Goal: Information Seeking & Learning: Learn about a topic

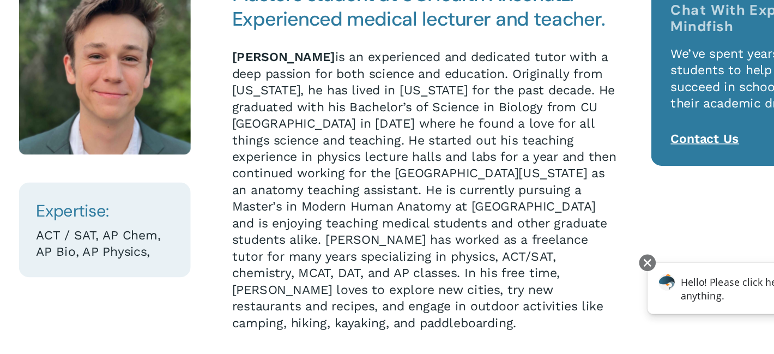
scroll to position [118, 0]
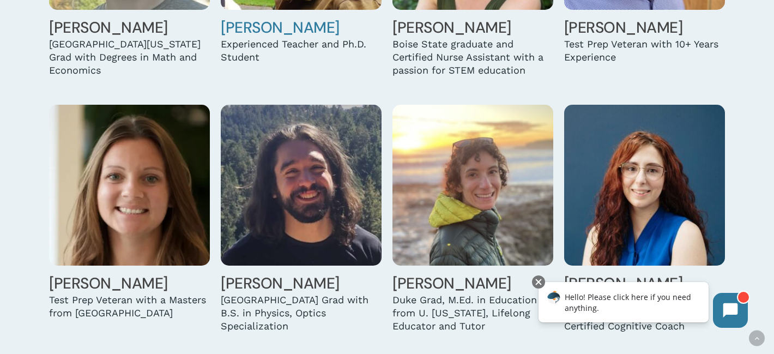
scroll to position [2476, 0]
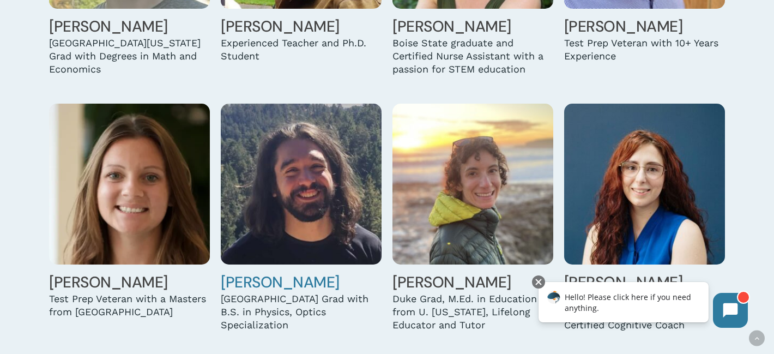
click at [303, 180] on img at bounding box center [301, 184] width 161 height 161
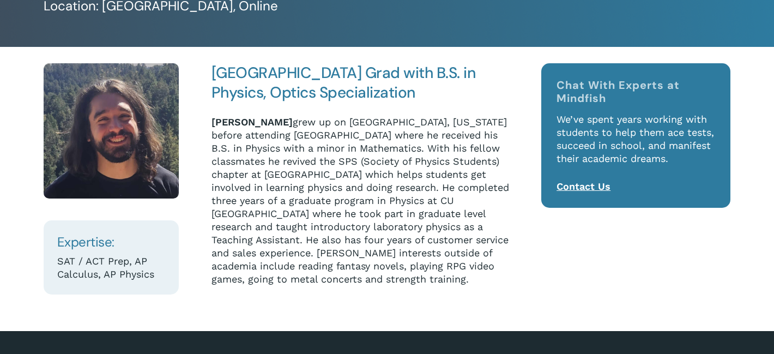
scroll to position [121, 0]
